Goal: Task Accomplishment & Management: Manage account settings

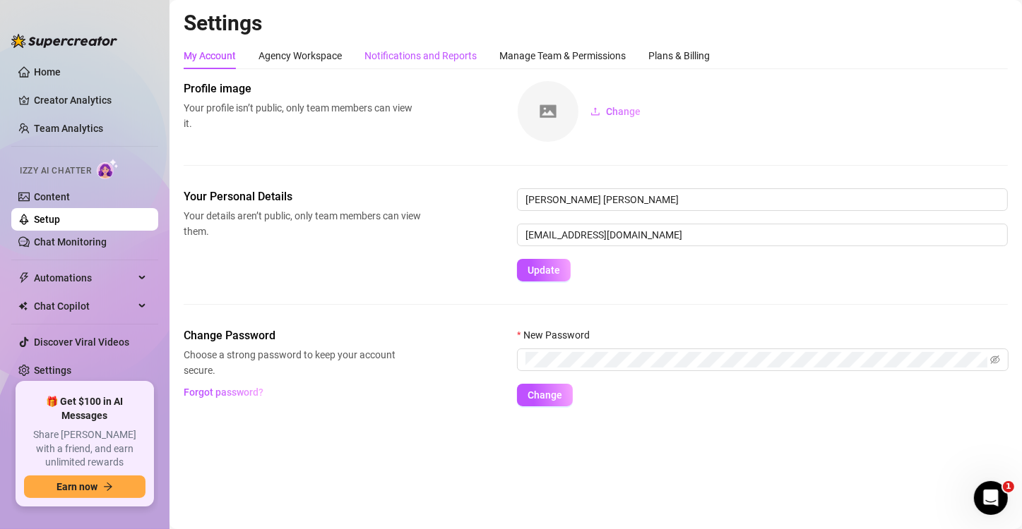
click at [396, 62] on div "Notifications and Reports" at bounding box center [420, 56] width 112 height 16
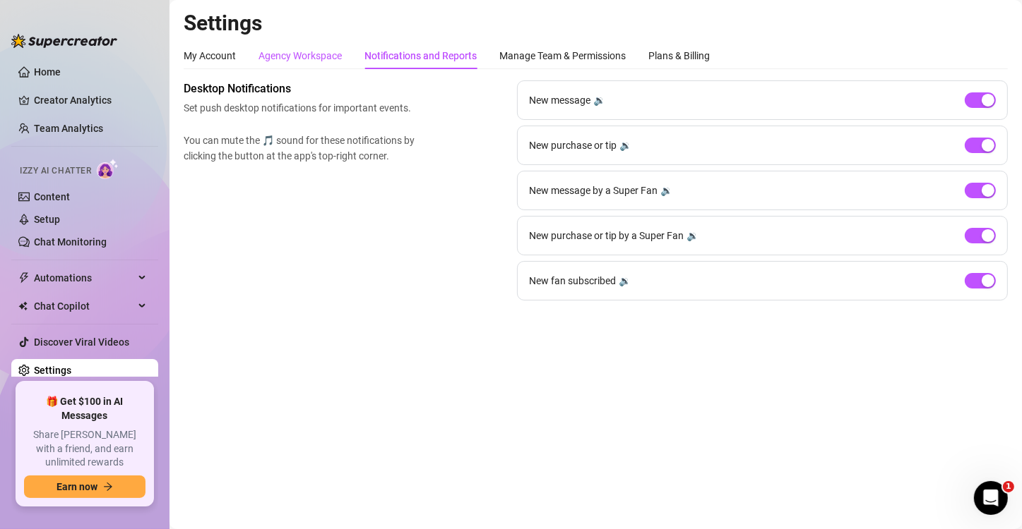
click at [325, 51] on div "Agency Workspace" at bounding box center [299, 56] width 83 height 16
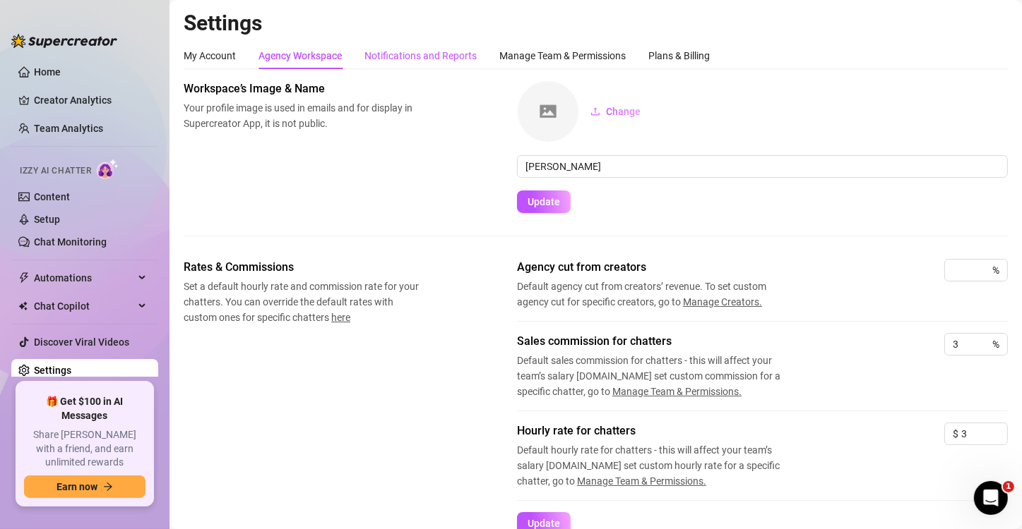
click at [410, 62] on div "Notifications and Reports" at bounding box center [420, 56] width 112 height 16
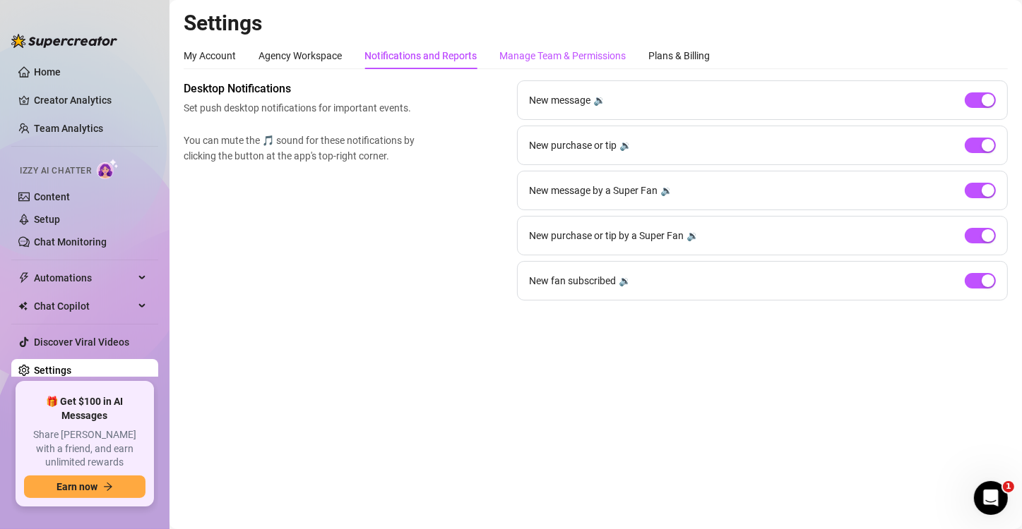
click at [515, 55] on div "Manage Team & Permissions" at bounding box center [562, 56] width 126 height 16
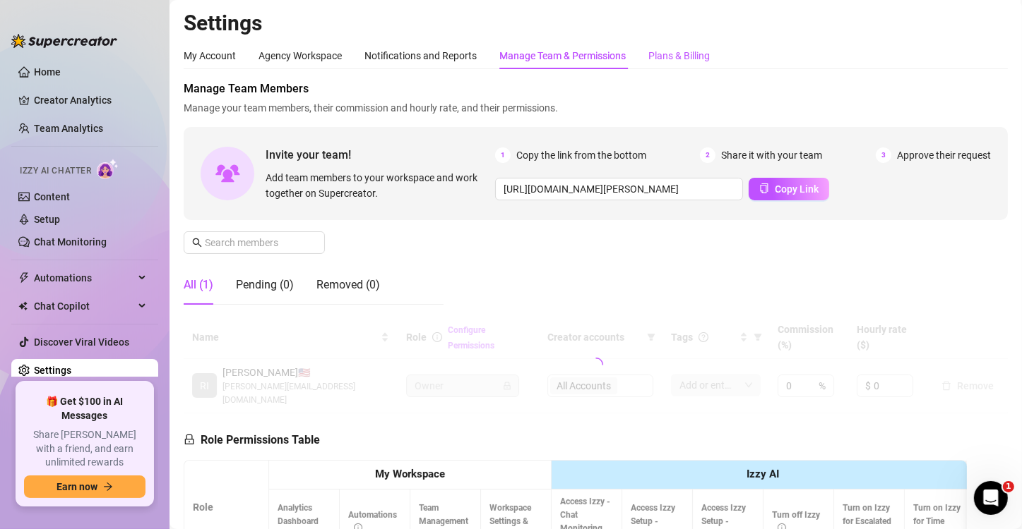
click at [669, 59] on div "Plans & Billing" at bounding box center [678, 56] width 61 height 16
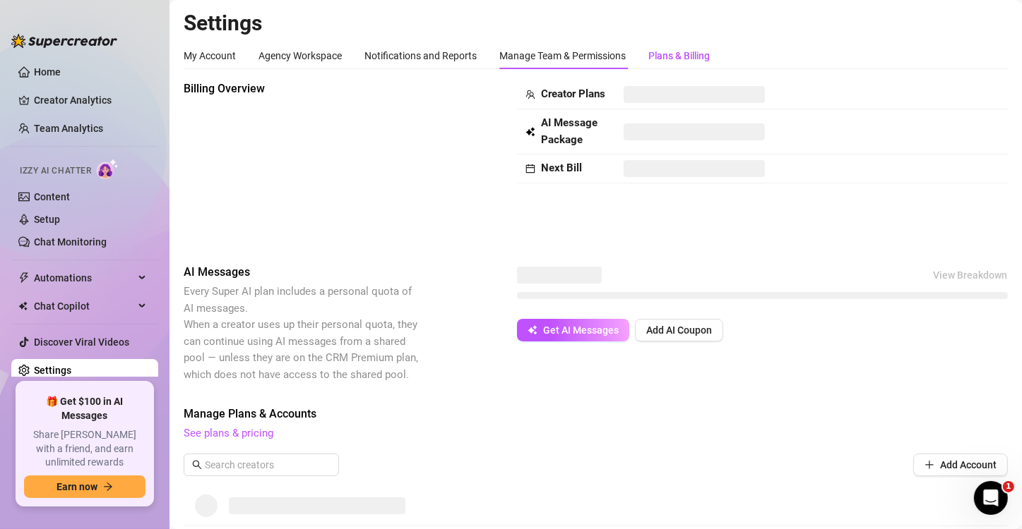
click at [669, 59] on div "Plans & Billing" at bounding box center [678, 56] width 61 height 16
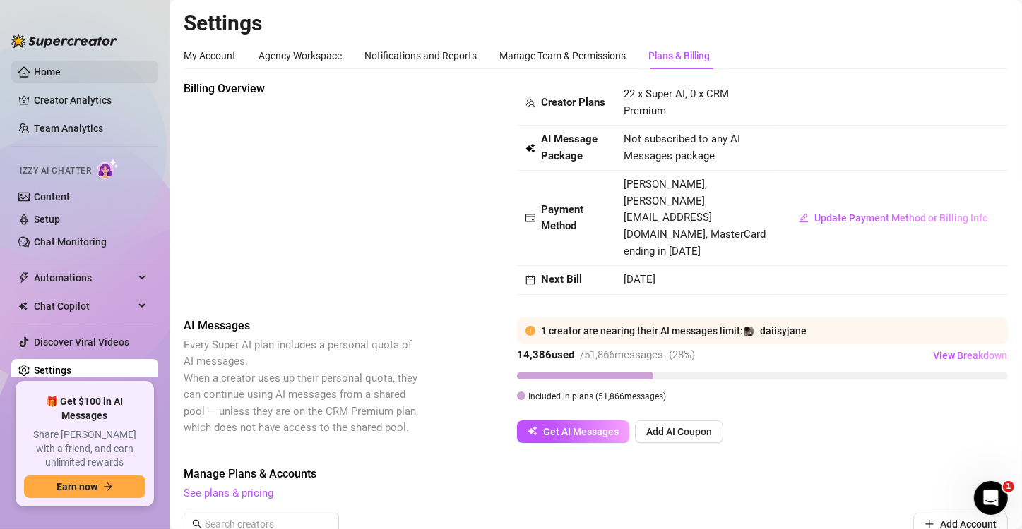
click at [61, 68] on link "Home" at bounding box center [47, 71] width 27 height 11
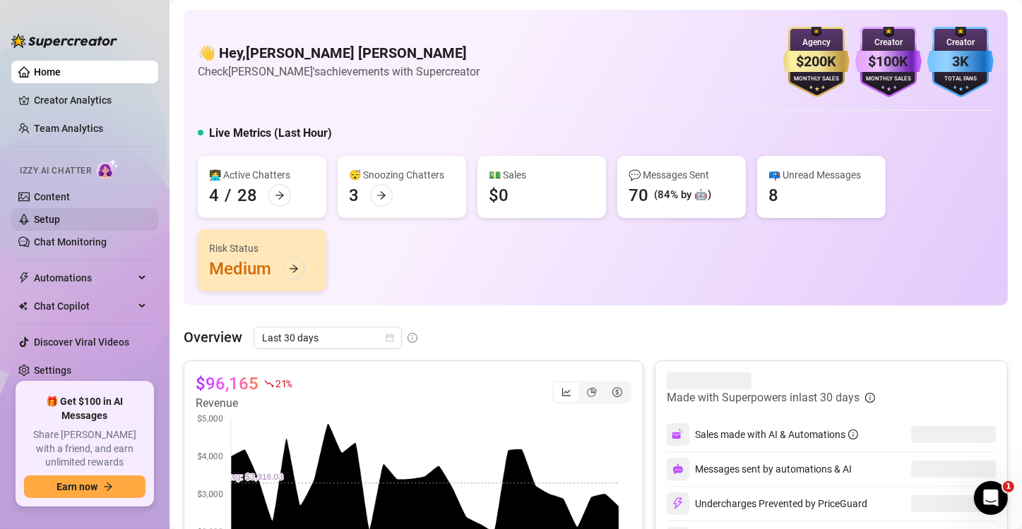
click at [60, 223] on link "Setup" at bounding box center [47, 219] width 26 height 11
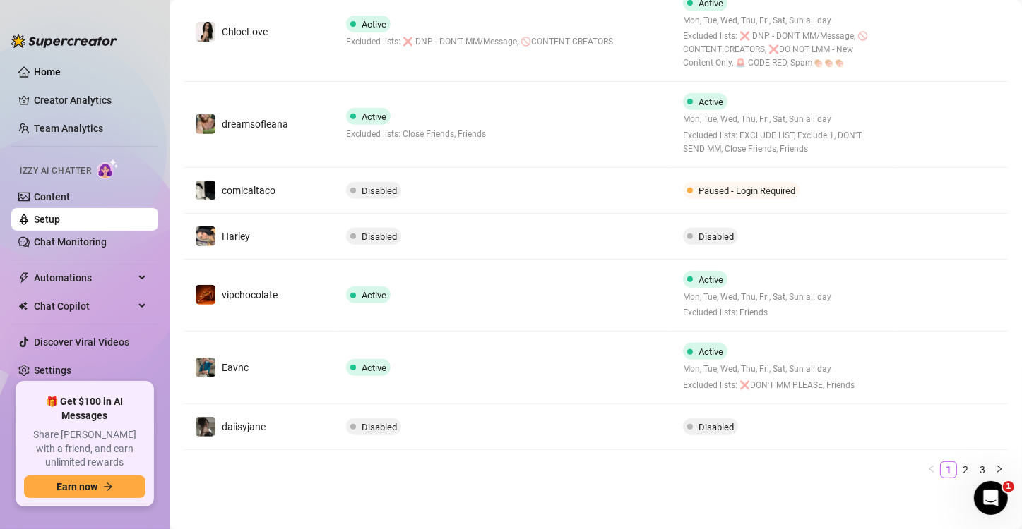
scroll to position [531, 0]
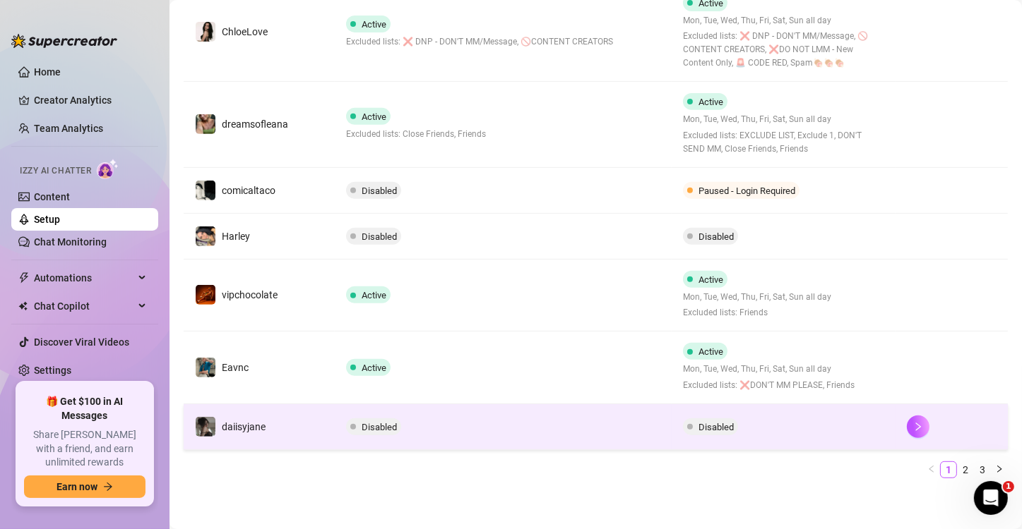
click at [491, 429] on td "Disabled" at bounding box center [503, 428] width 336 height 46
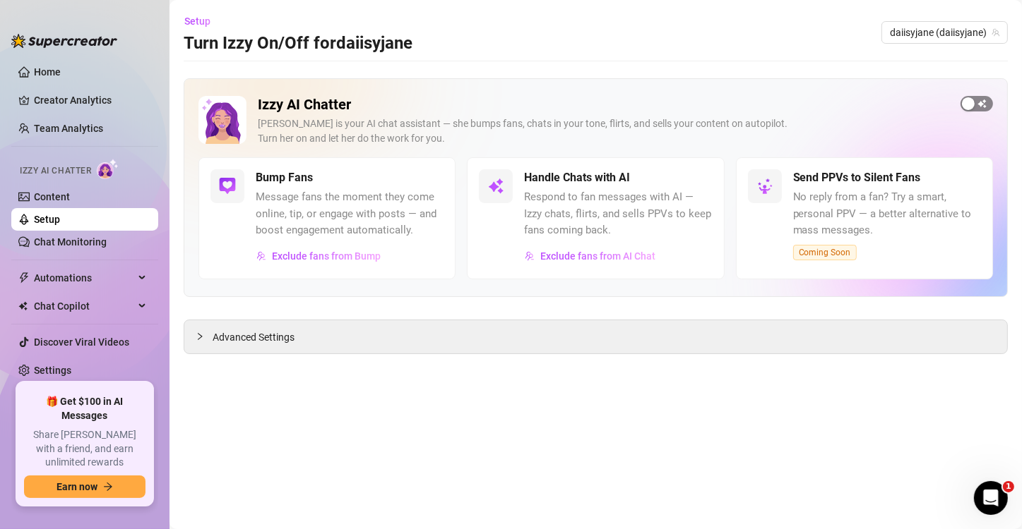
click at [969, 102] on div "button" at bounding box center [968, 103] width 13 height 13
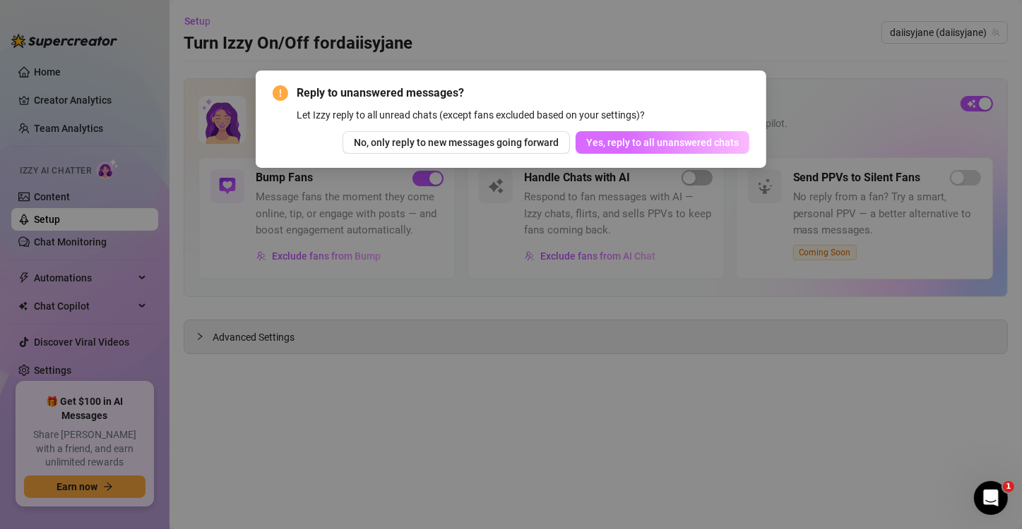
click at [712, 136] on button "Yes, reply to all unanswered chats" at bounding box center [662, 142] width 174 height 23
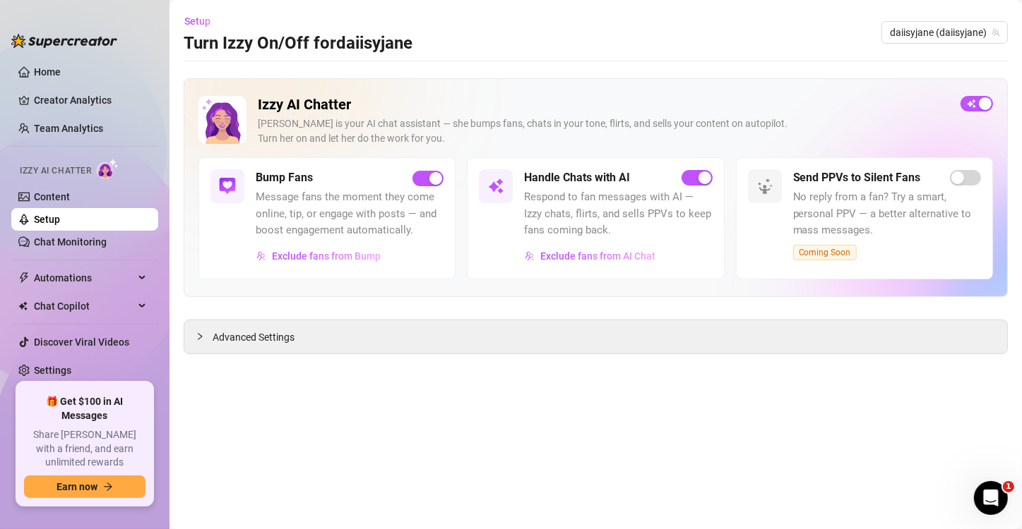
click at [385, 10] on div "Setup Turn Izzy On/Off for daiisyjane" at bounding box center [298, 32] width 229 height 45
